Goal: Information Seeking & Learning: Check status

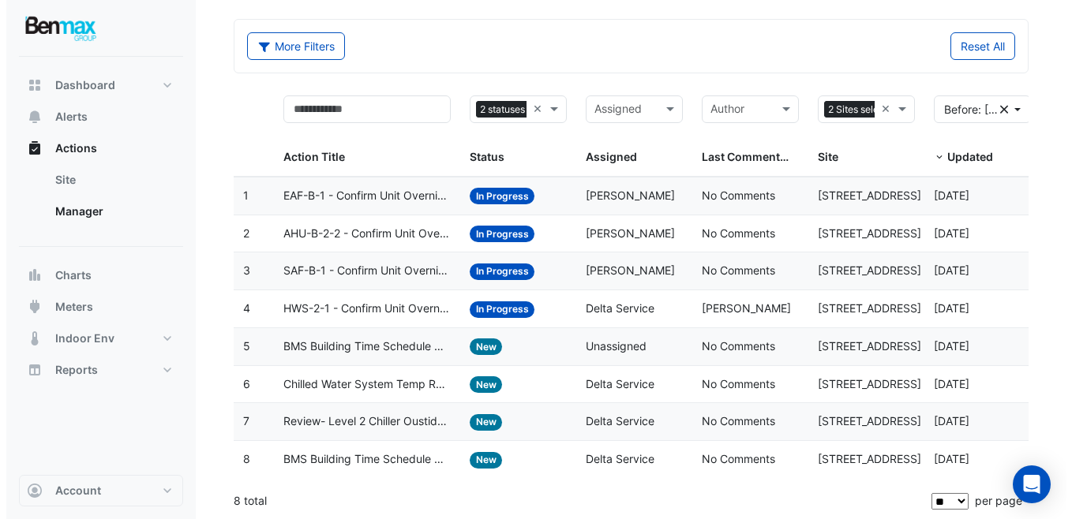
scroll to position [58, 0]
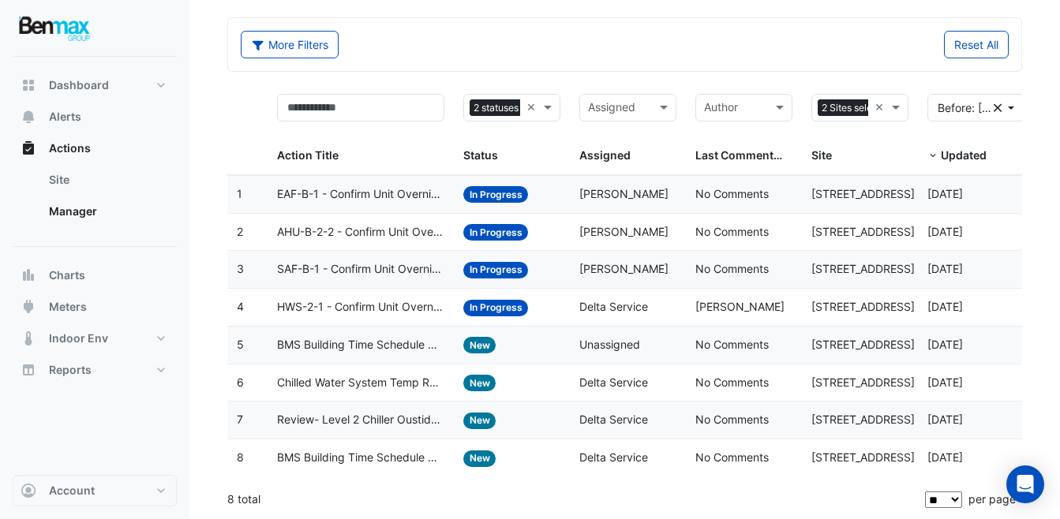
click at [413, 385] on span "Chilled Water System Temp Reset" at bounding box center [360, 383] width 167 height 18
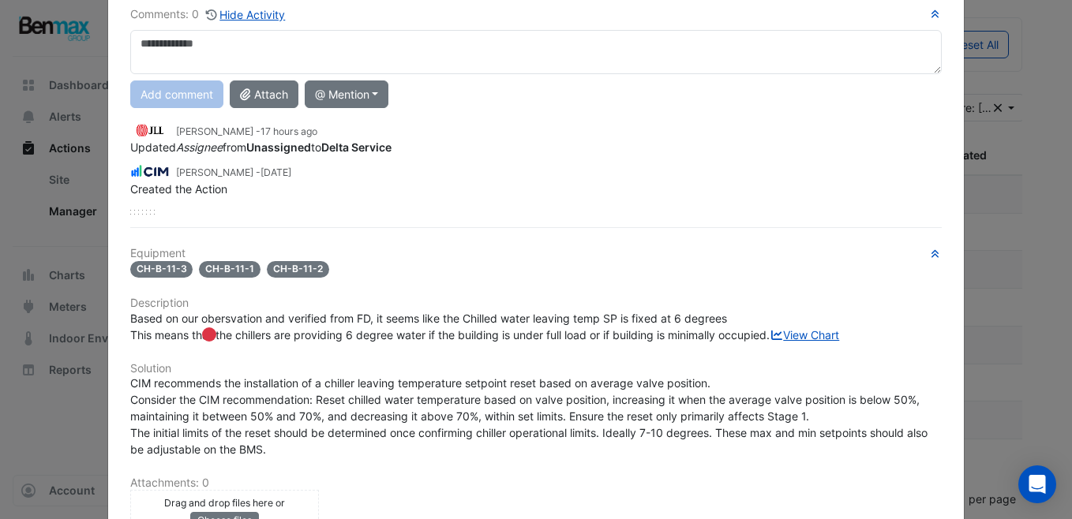
scroll to position [0, 0]
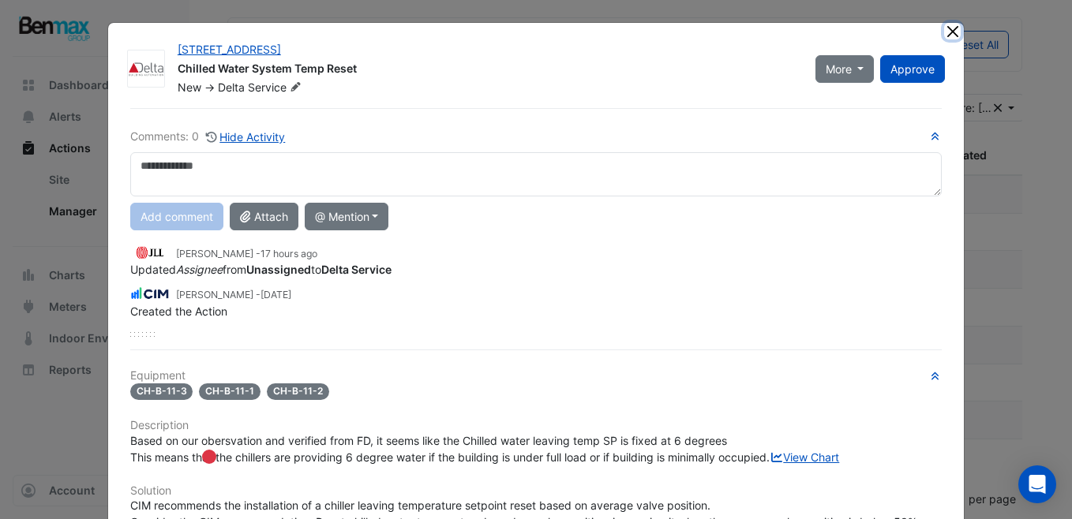
click at [950, 30] on button "Close" at bounding box center [952, 31] width 17 height 17
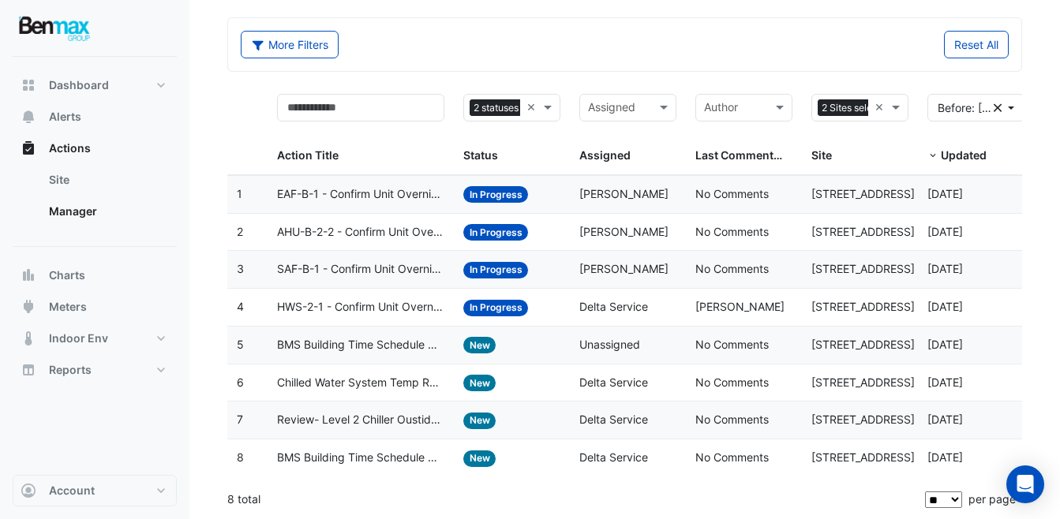
click at [429, 199] on span "EAF-B-1 - Confirm Unit Overnight Operation (Energy Waste)" at bounding box center [360, 195] width 167 height 18
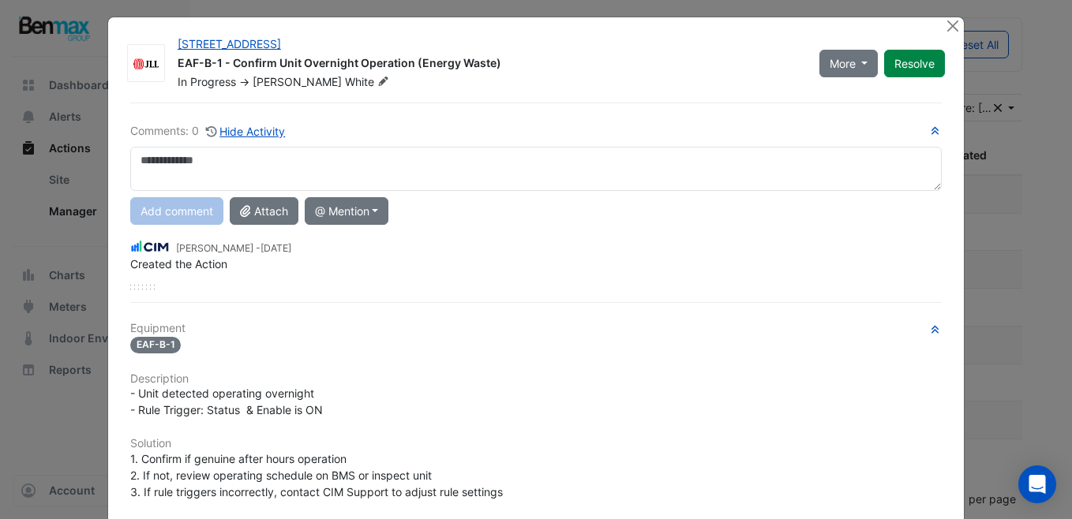
scroll to position [5, 0]
click at [946, 25] on button "Close" at bounding box center [952, 26] width 17 height 17
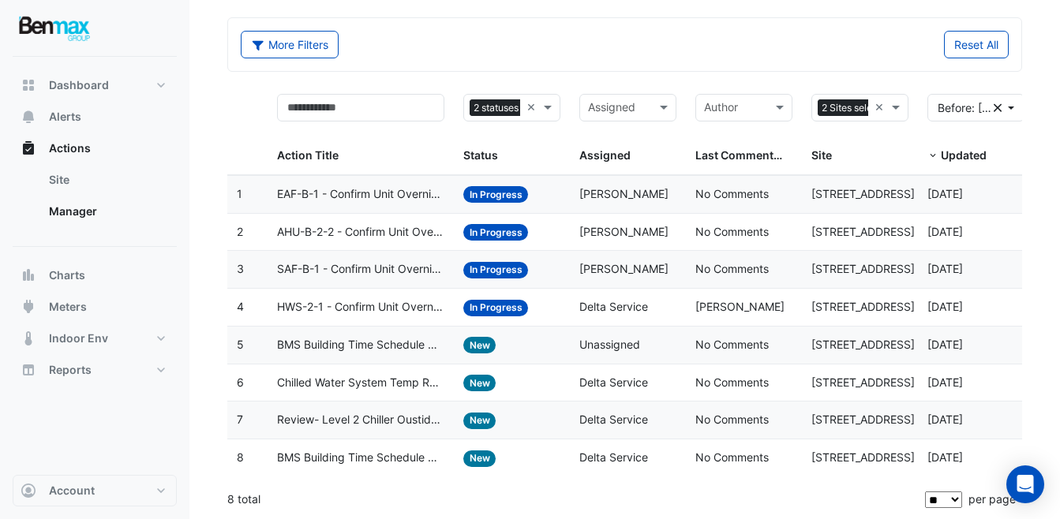
click at [396, 312] on span "HWS-2-1 - Confirm Unit Overnight Operation (Energy Waste)" at bounding box center [360, 307] width 167 height 18
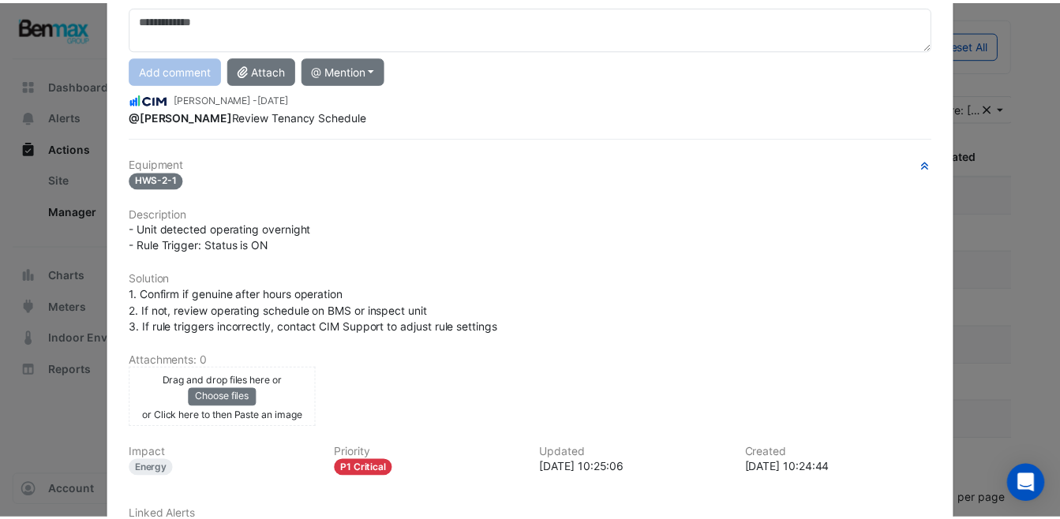
scroll to position [0, 0]
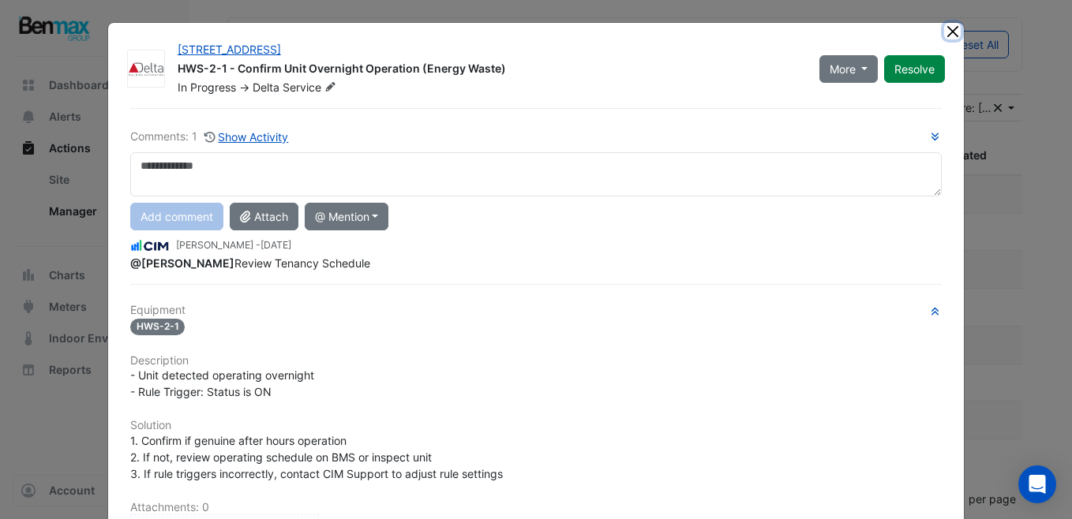
click at [949, 32] on button "Close" at bounding box center [952, 31] width 17 height 17
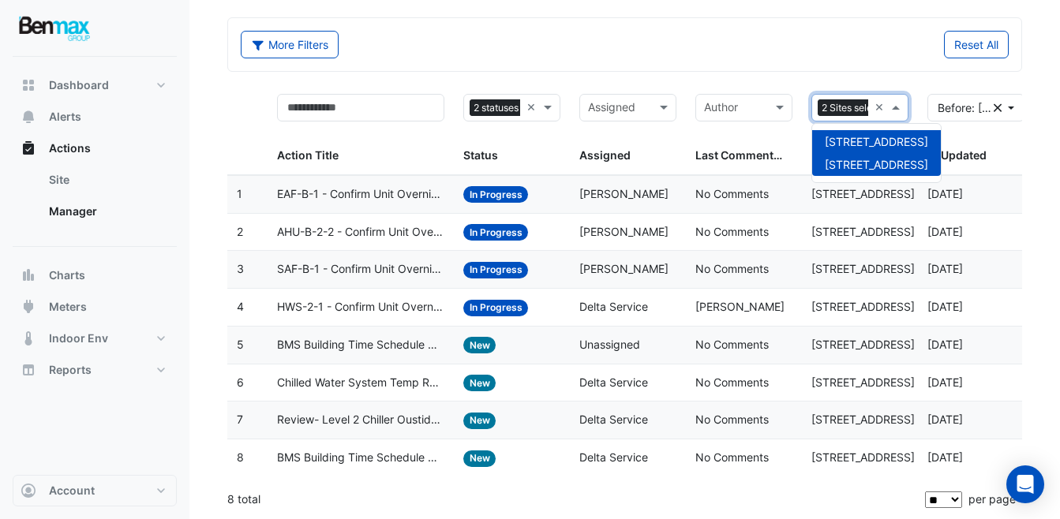
click at [904, 111] on span at bounding box center [898, 108] width 20 height 18
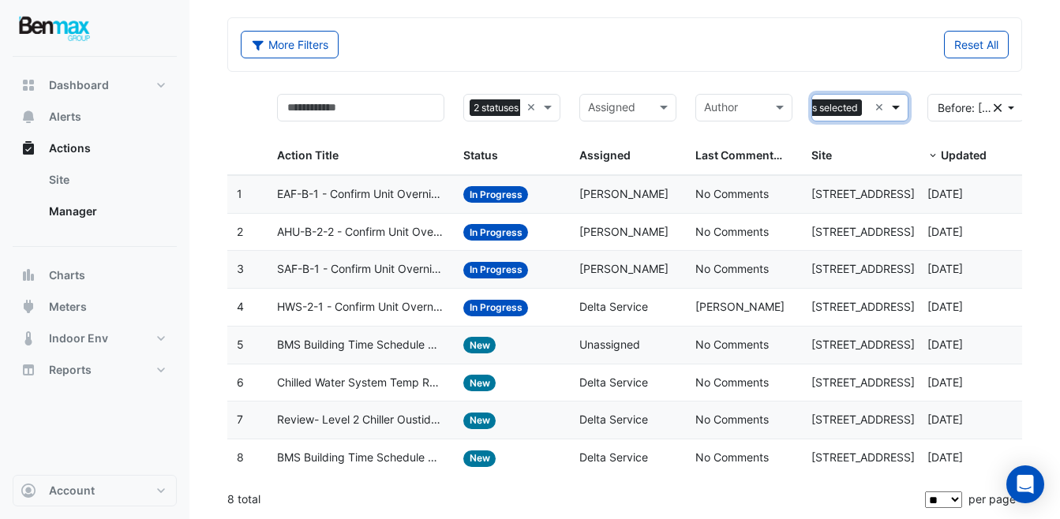
click at [904, 111] on span at bounding box center [898, 108] width 20 height 18
click at [549, 110] on span at bounding box center [550, 108] width 20 height 18
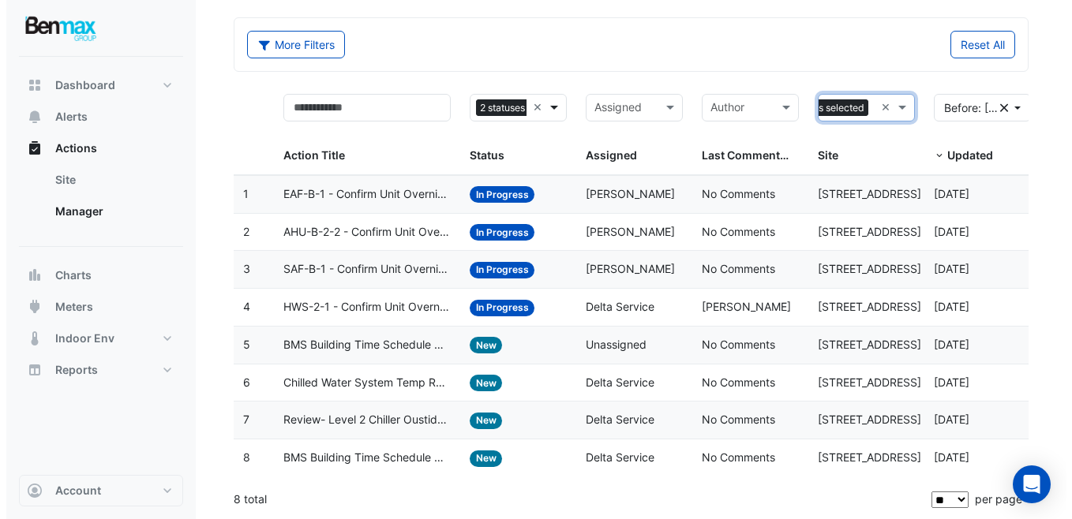
scroll to position [0, 53]
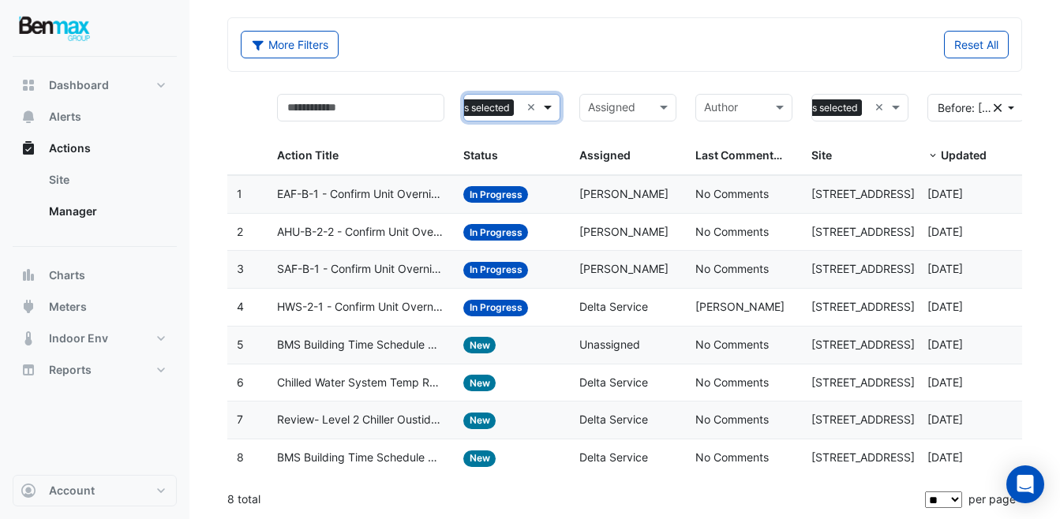
click at [549, 110] on span at bounding box center [550, 108] width 20 height 18
click at [400, 234] on span "AHU-B-2-2 - Confirm Unit Overnight Operation (Energy Waste)" at bounding box center [360, 232] width 167 height 18
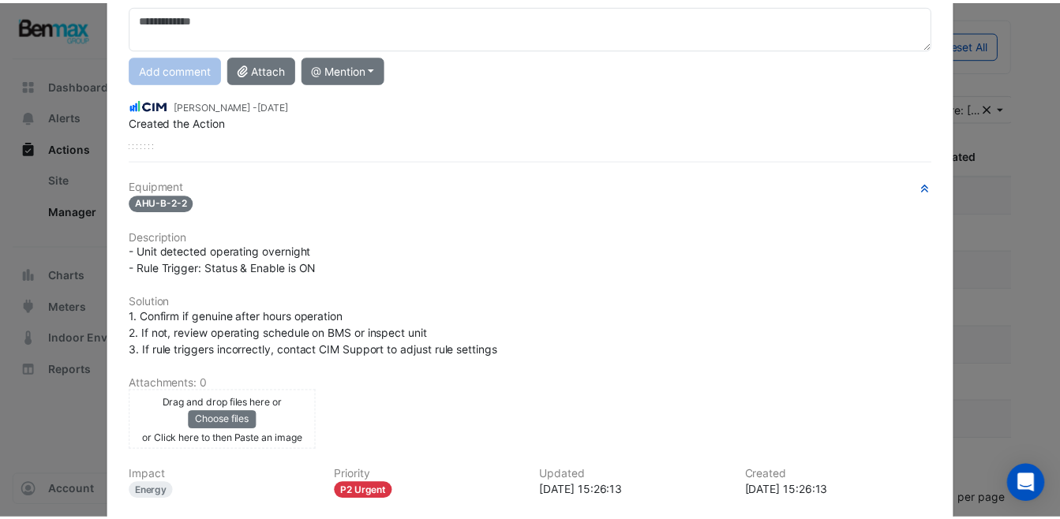
scroll to position [0, 0]
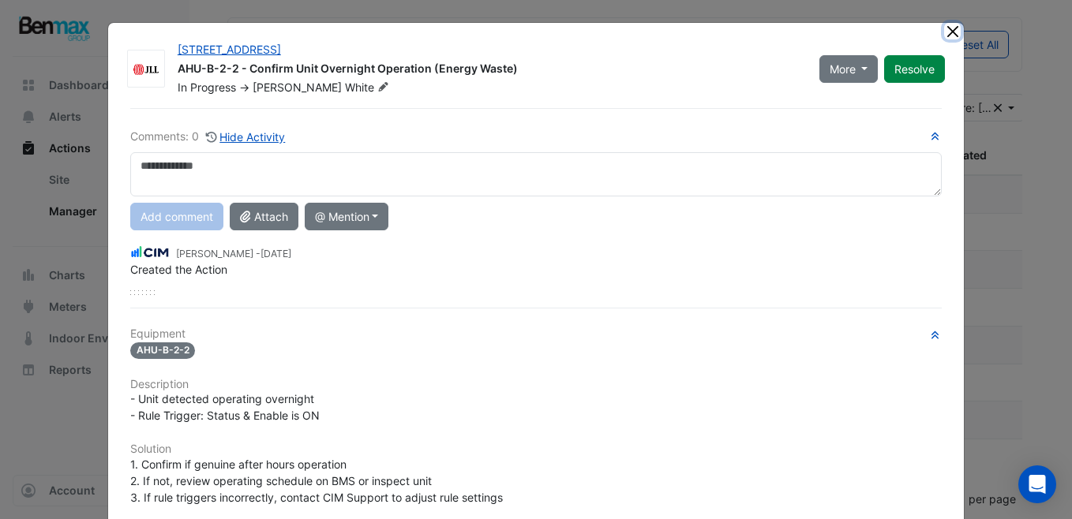
click at [945, 32] on button "Close" at bounding box center [952, 31] width 17 height 17
